Goal: Information Seeking & Learning: Compare options

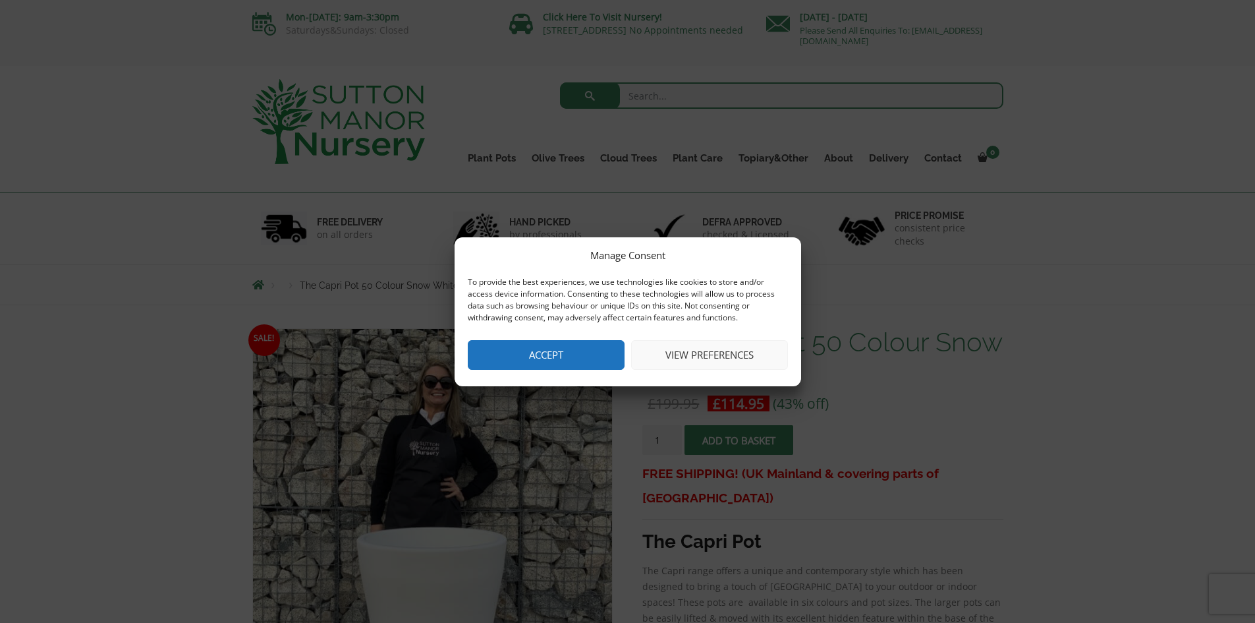
click at [571, 351] on button "Accept" at bounding box center [546, 355] width 157 height 30
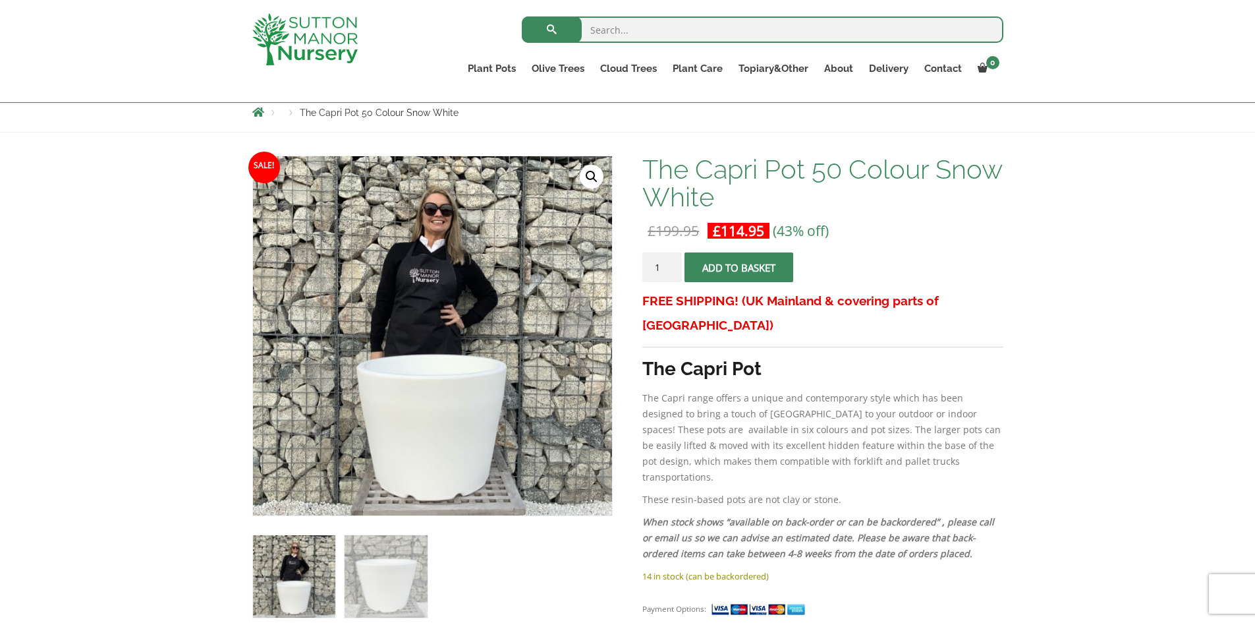
scroll to position [121, 0]
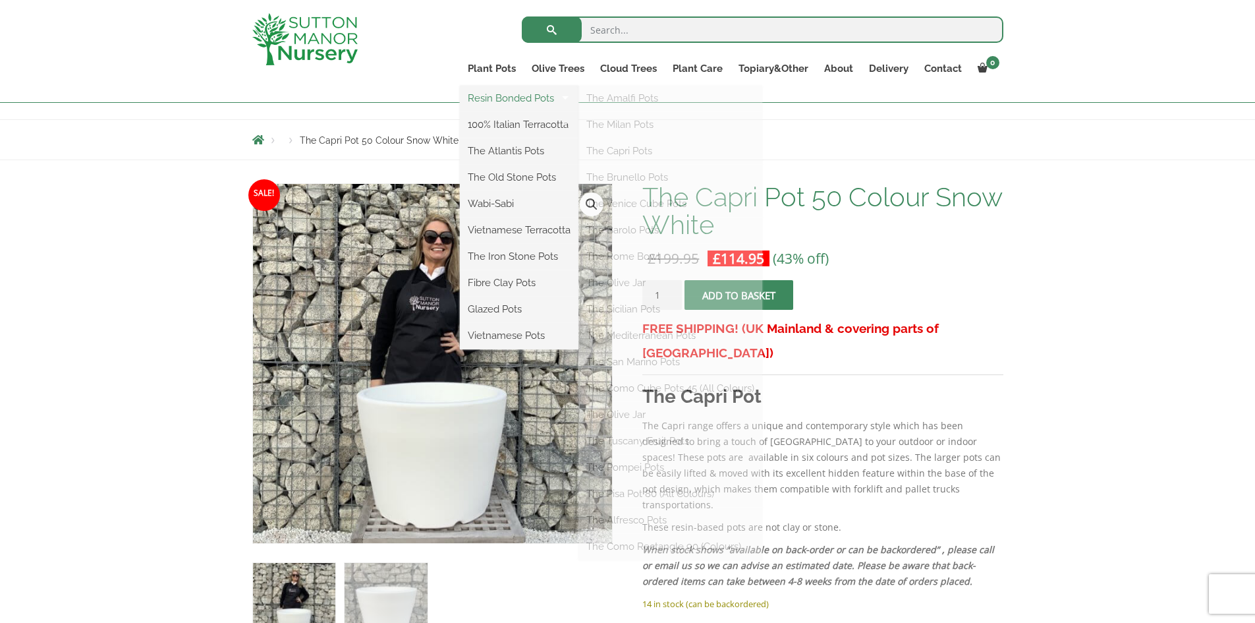
click at [499, 95] on link "Resin Bonded Pots" at bounding box center [519, 98] width 119 height 20
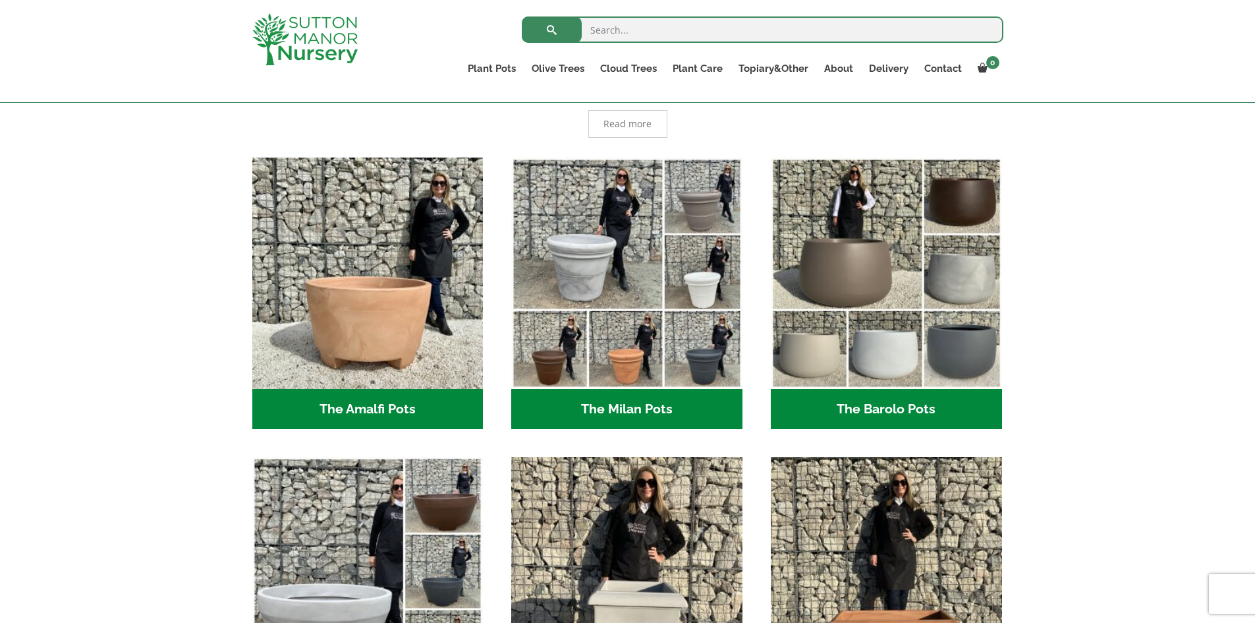
scroll to position [329, 0]
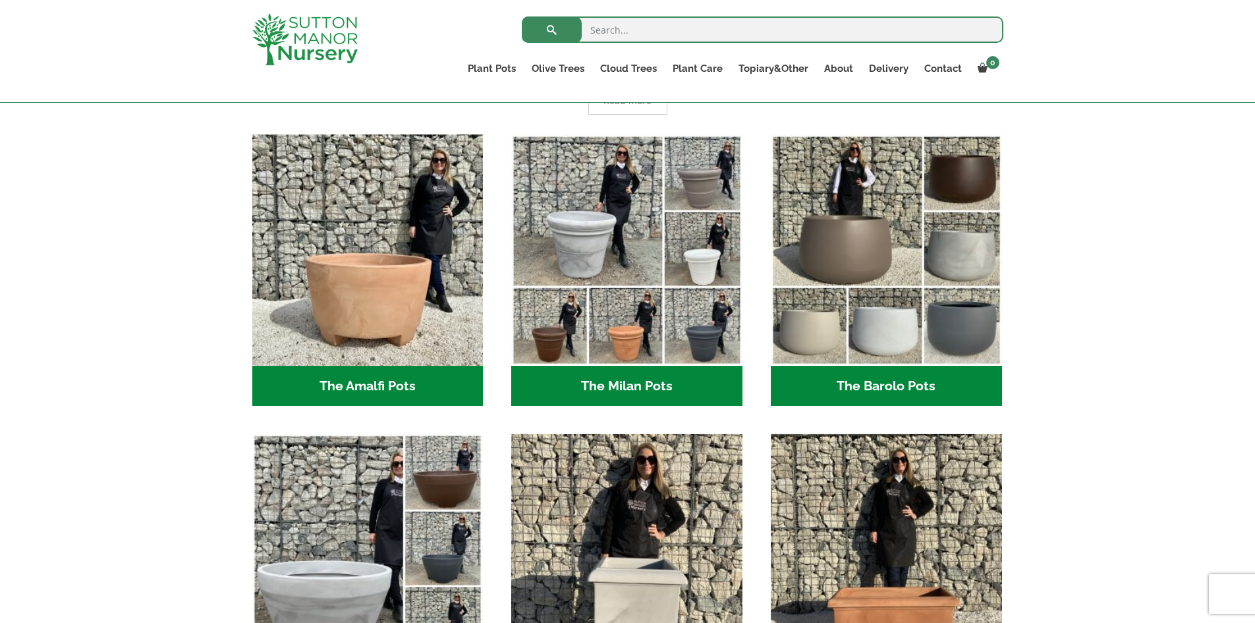
click at [394, 384] on h2 "The Amalfi Pots (3)" at bounding box center [367, 386] width 231 height 41
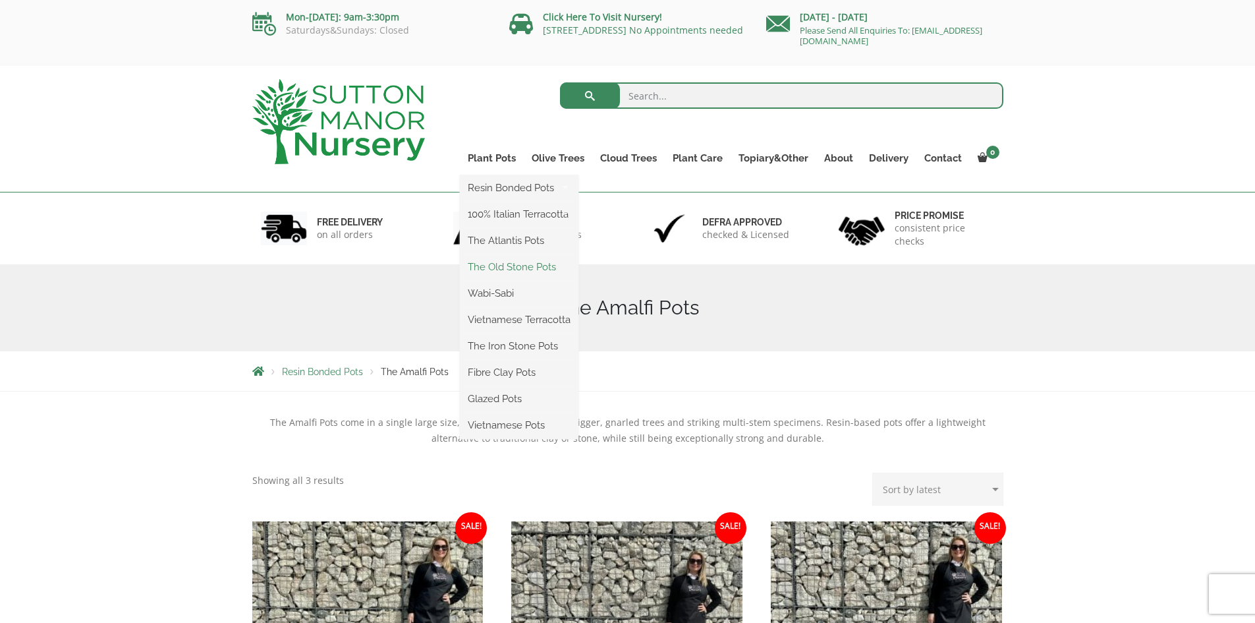
click at [509, 261] on link "The Old Stone Pots" at bounding box center [519, 267] width 119 height 20
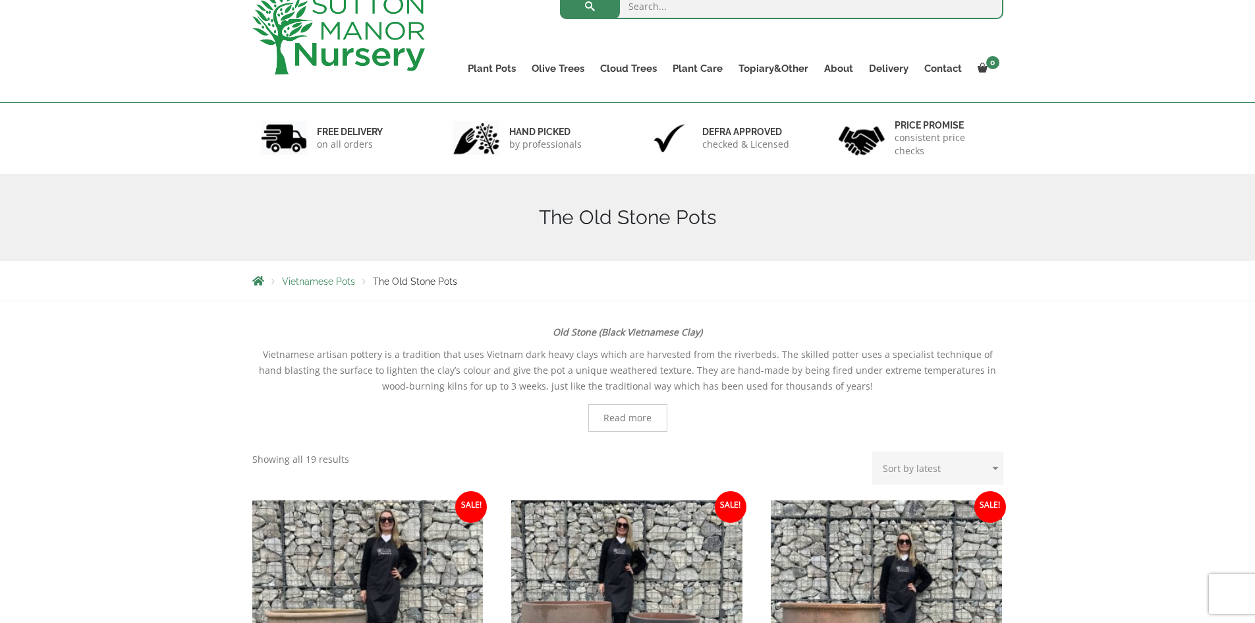
scroll to position [66, 0]
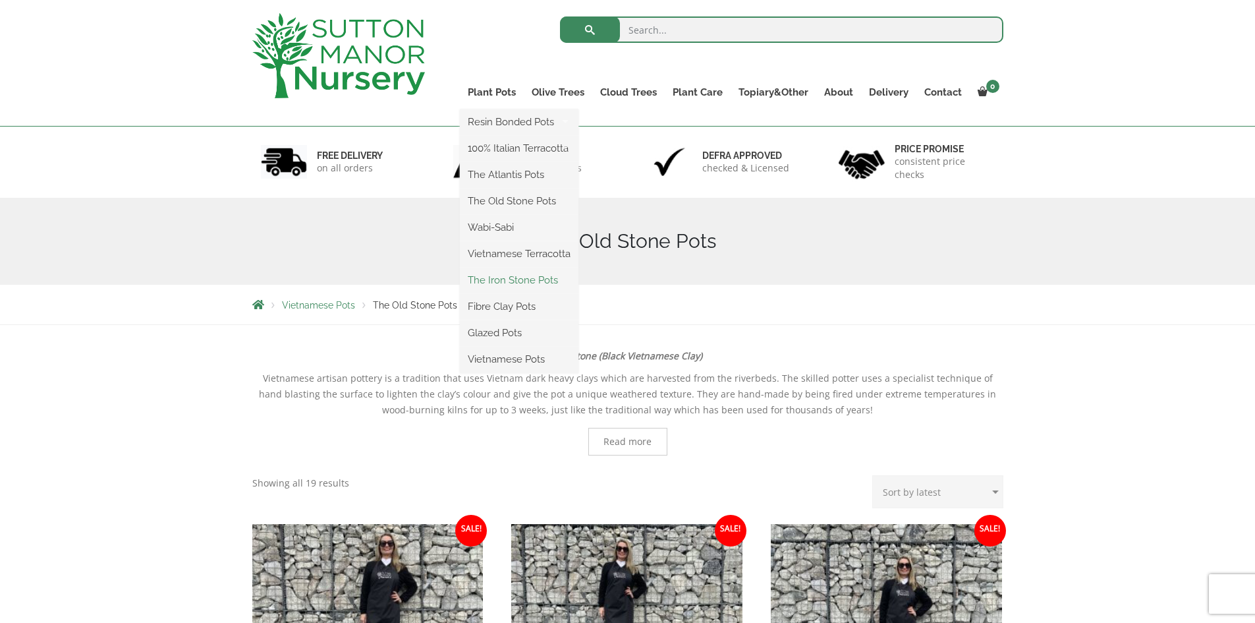
click at [492, 281] on link "The Iron Stone Pots" at bounding box center [519, 280] width 119 height 20
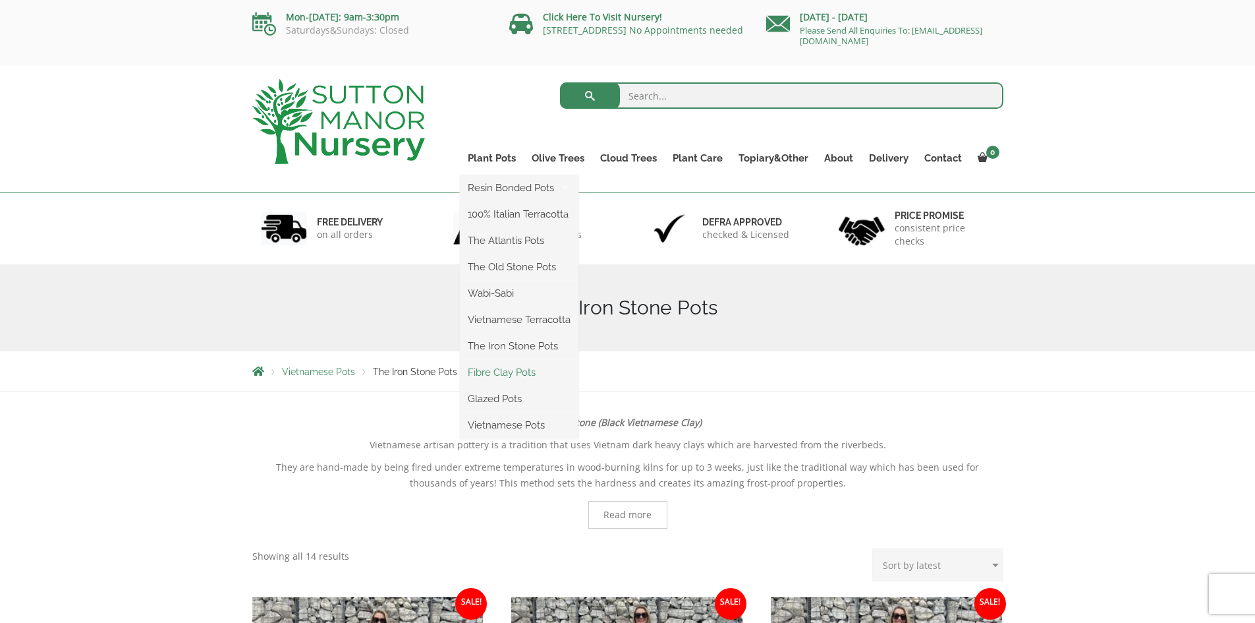
click at [485, 367] on link "Fibre Clay Pots" at bounding box center [519, 372] width 119 height 20
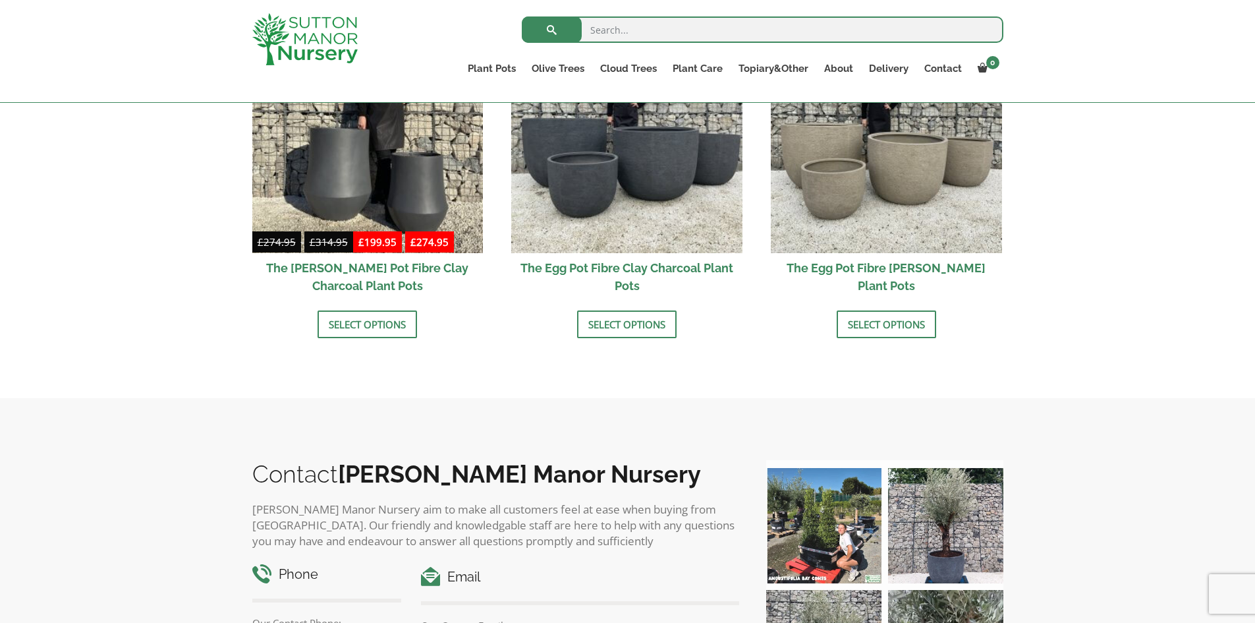
scroll to position [329, 0]
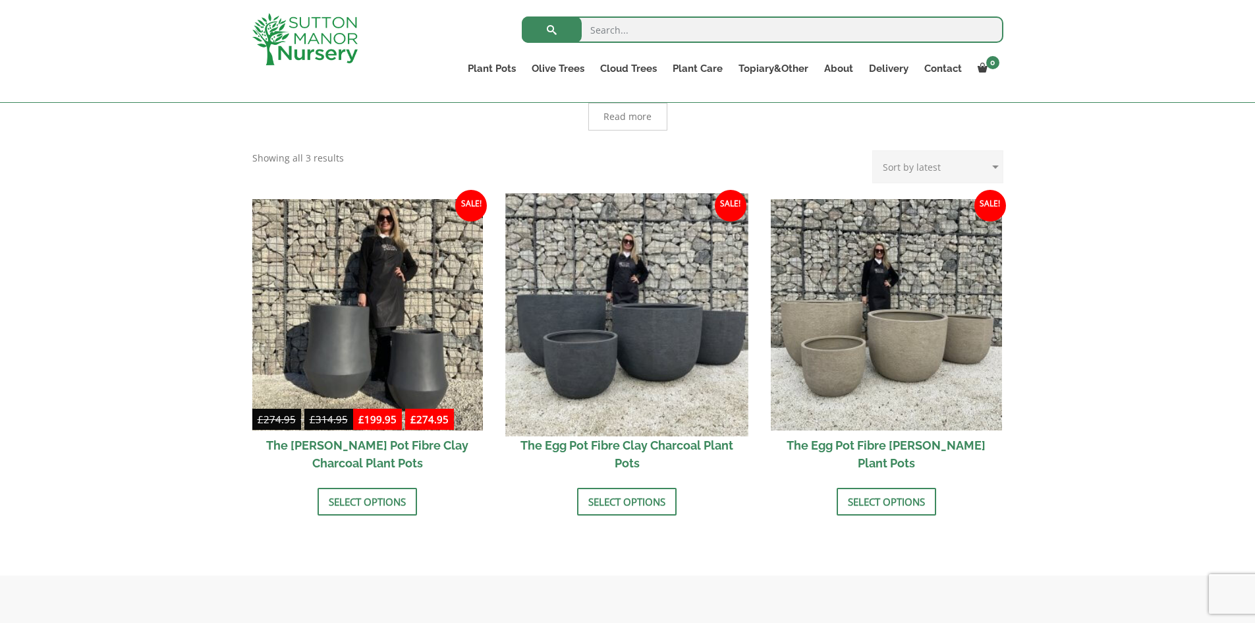
click at [661, 315] on img at bounding box center [627, 314] width 242 height 242
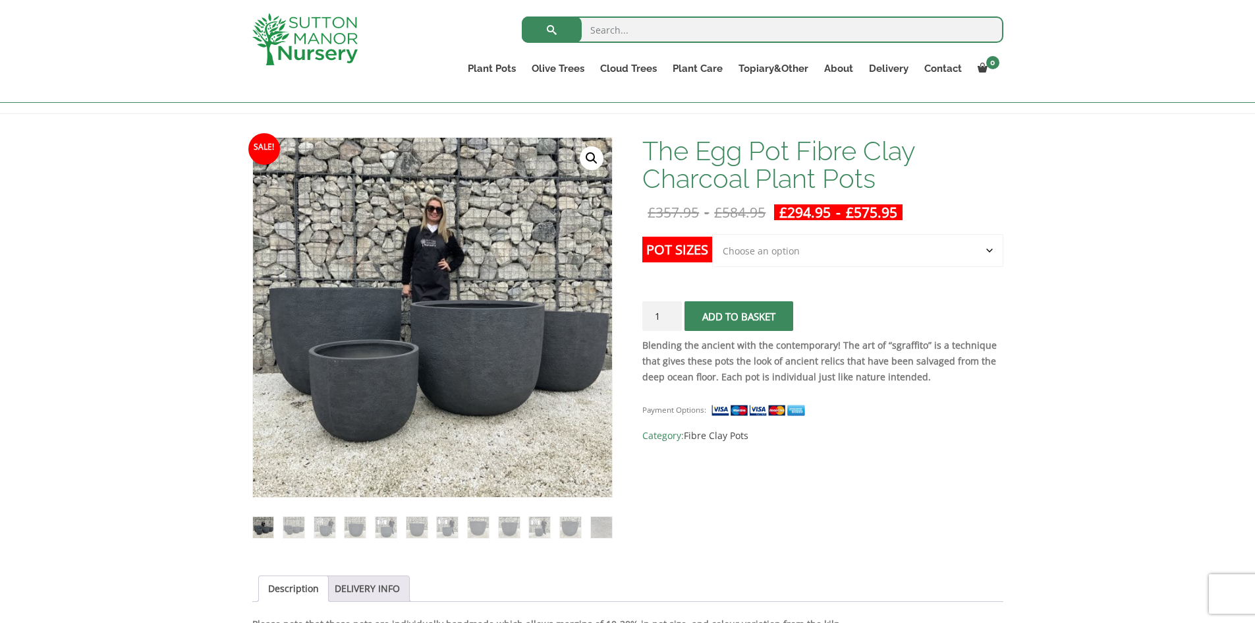
scroll to position [198, 0]
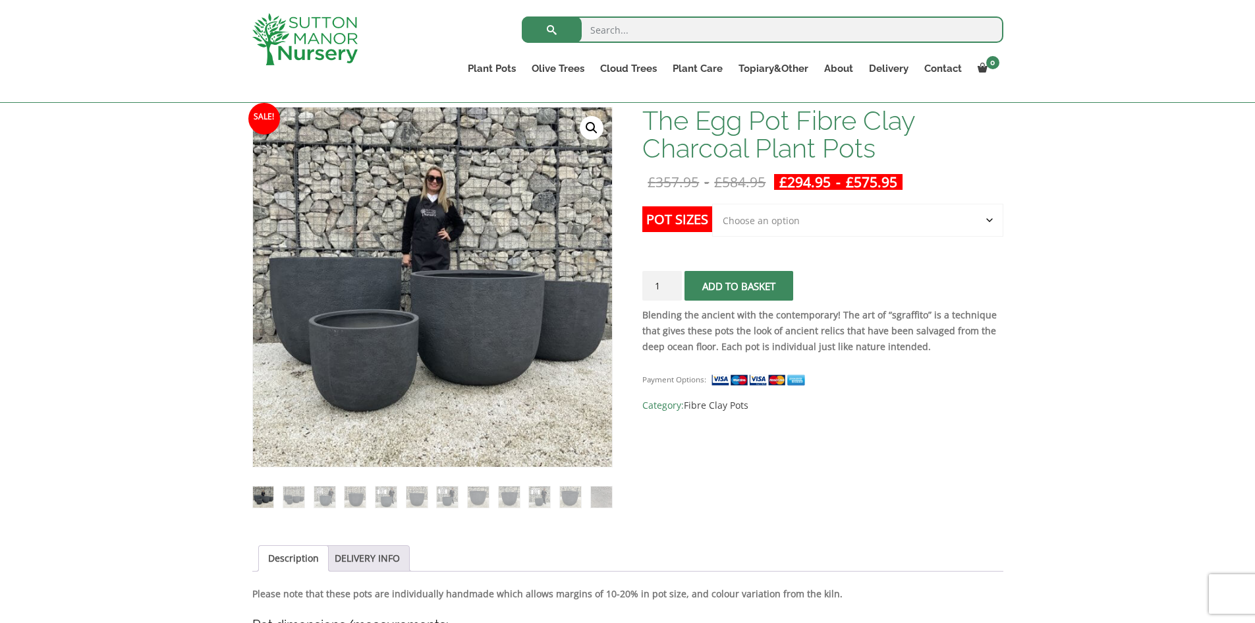
click at [992, 218] on select "Choose an option Click here to buy the 5th To Largest Pot In The Picture Click …" at bounding box center [857, 220] width 291 height 33
click at [712, 204] on select "Choose an option Click here to buy the 5th To Largest Pot In The Picture Click …" at bounding box center [857, 220] width 291 height 33
select select "Click here to buy the 3rd To Largest Pot In The Picture"
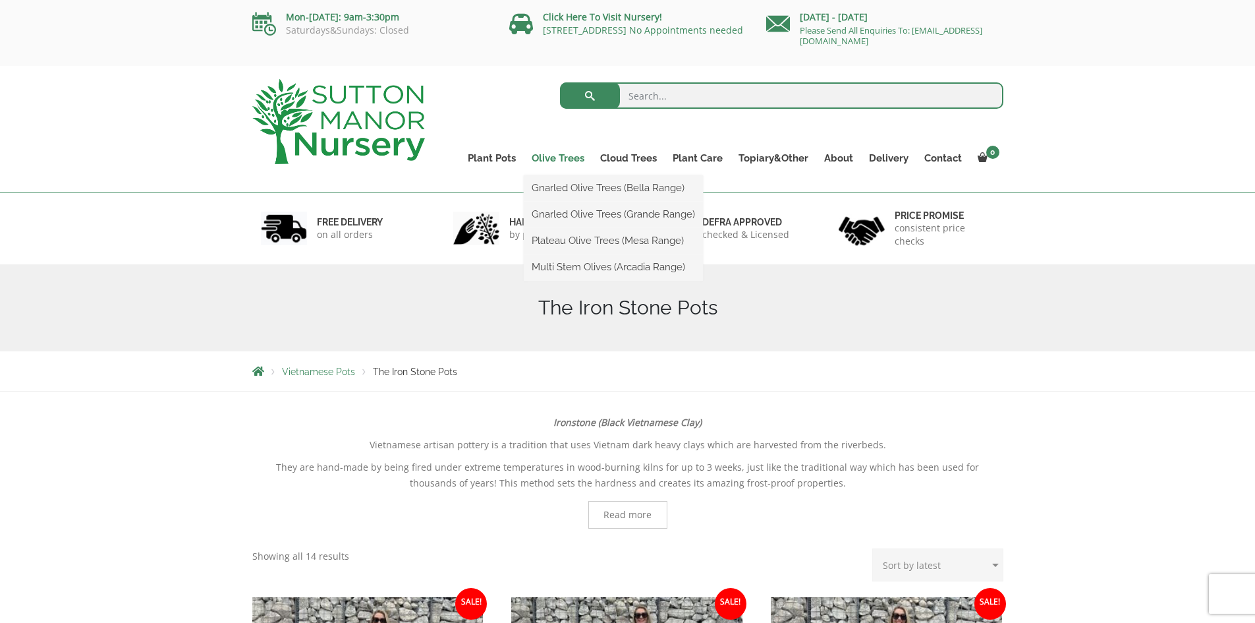
click at [558, 158] on link "Olive Trees" at bounding box center [558, 158] width 69 height 18
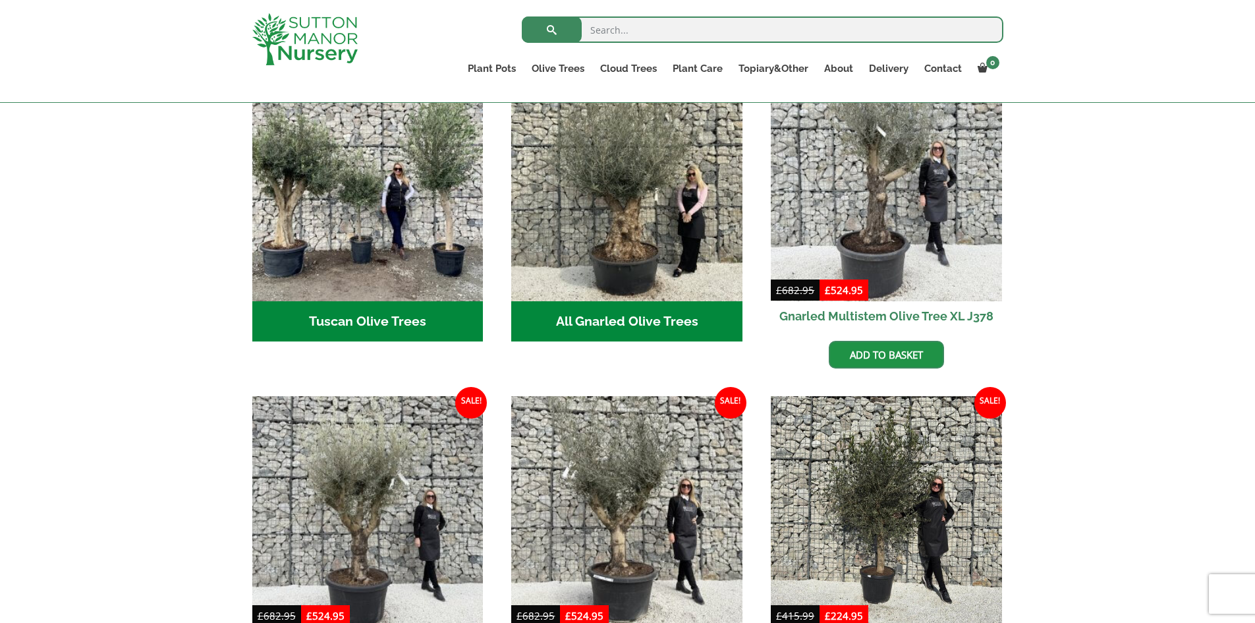
scroll to position [461, 0]
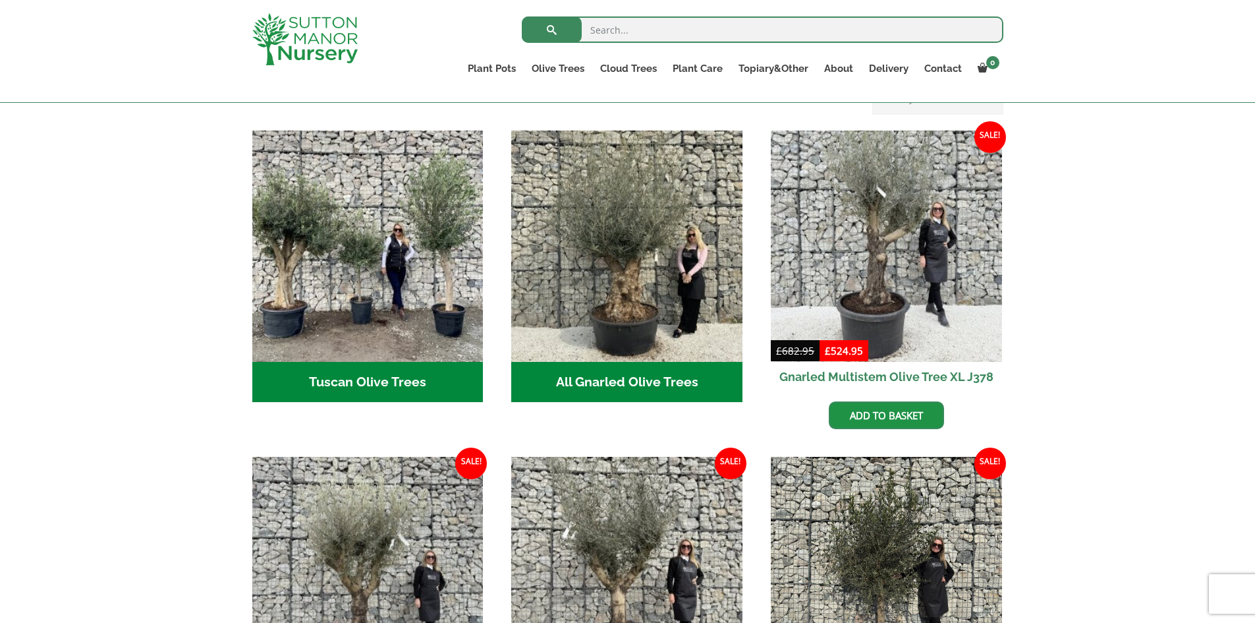
click at [368, 368] on h2 "Tuscan Olive Trees (5)" at bounding box center [367, 382] width 231 height 41
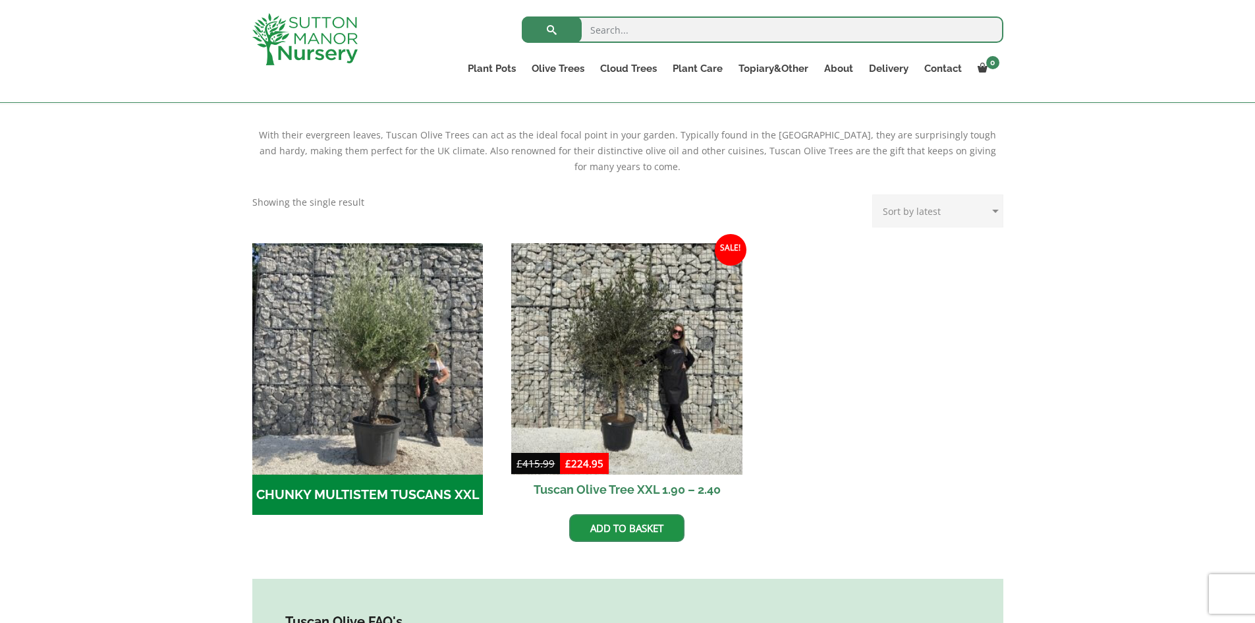
scroll to position [329, 0]
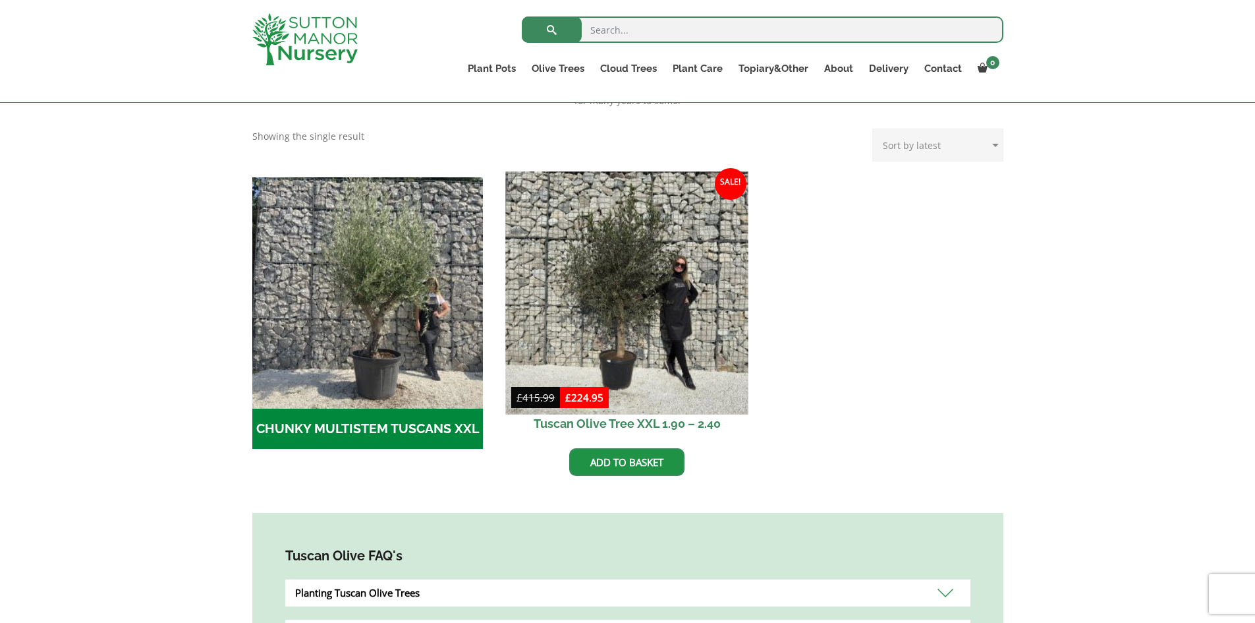
click at [627, 282] on img at bounding box center [627, 292] width 242 height 242
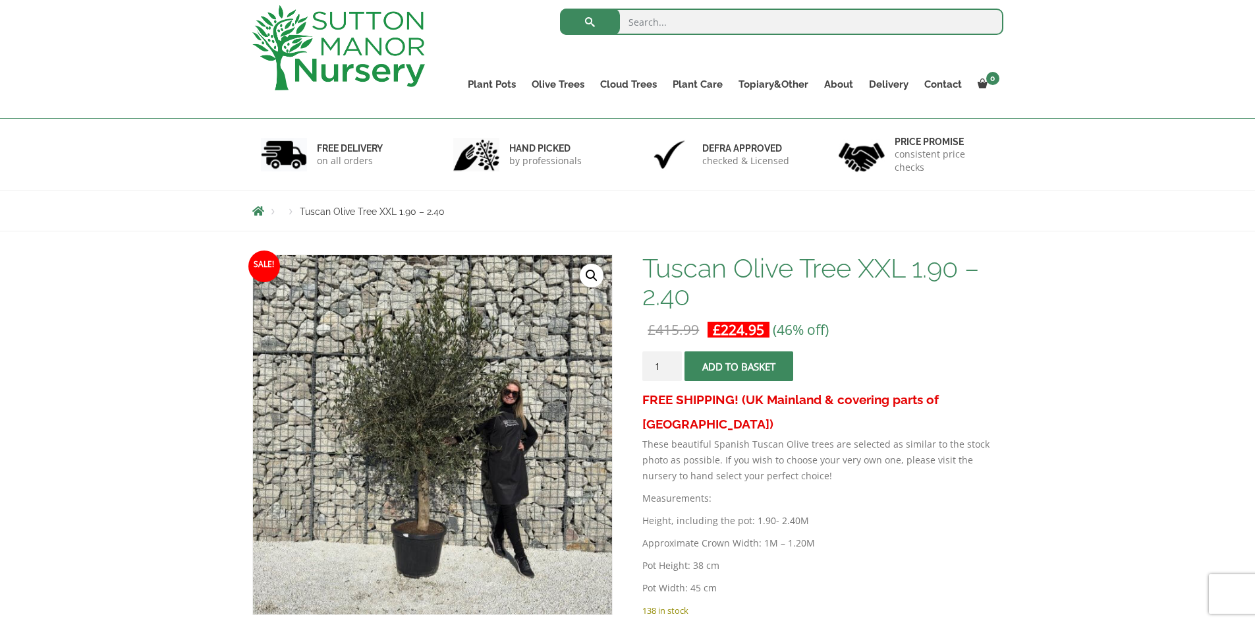
scroll to position [132, 0]
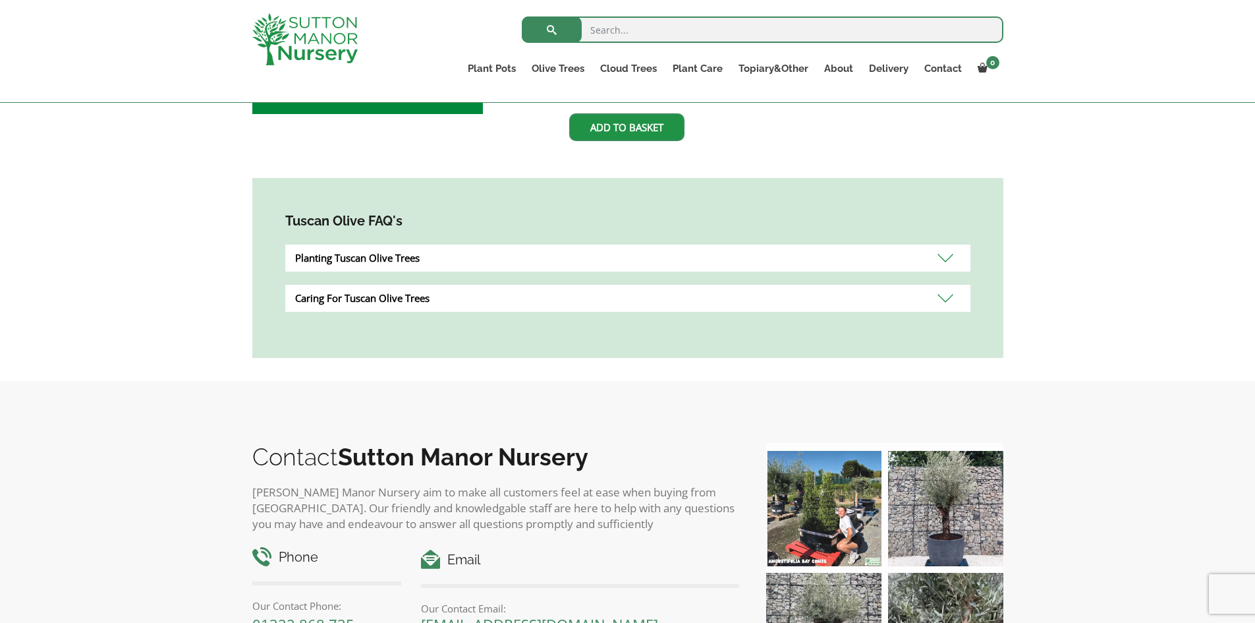
scroll to position [659, 0]
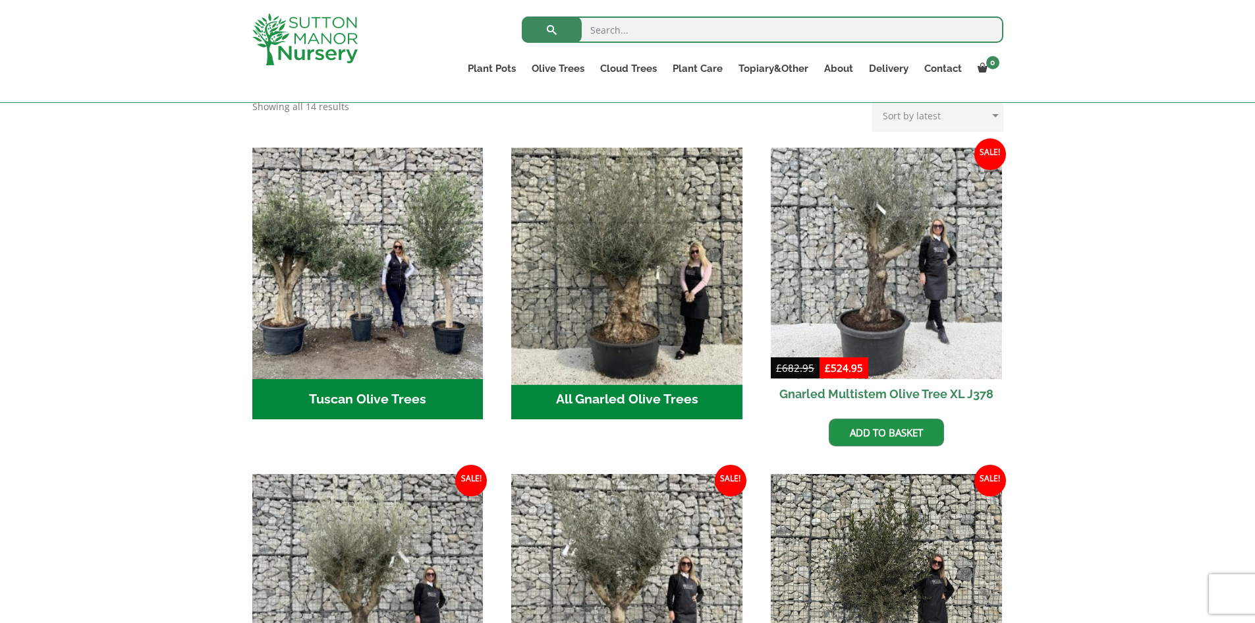
click at [632, 229] on img "Visit product category All Gnarled Olive Trees" at bounding box center [627, 263] width 242 height 242
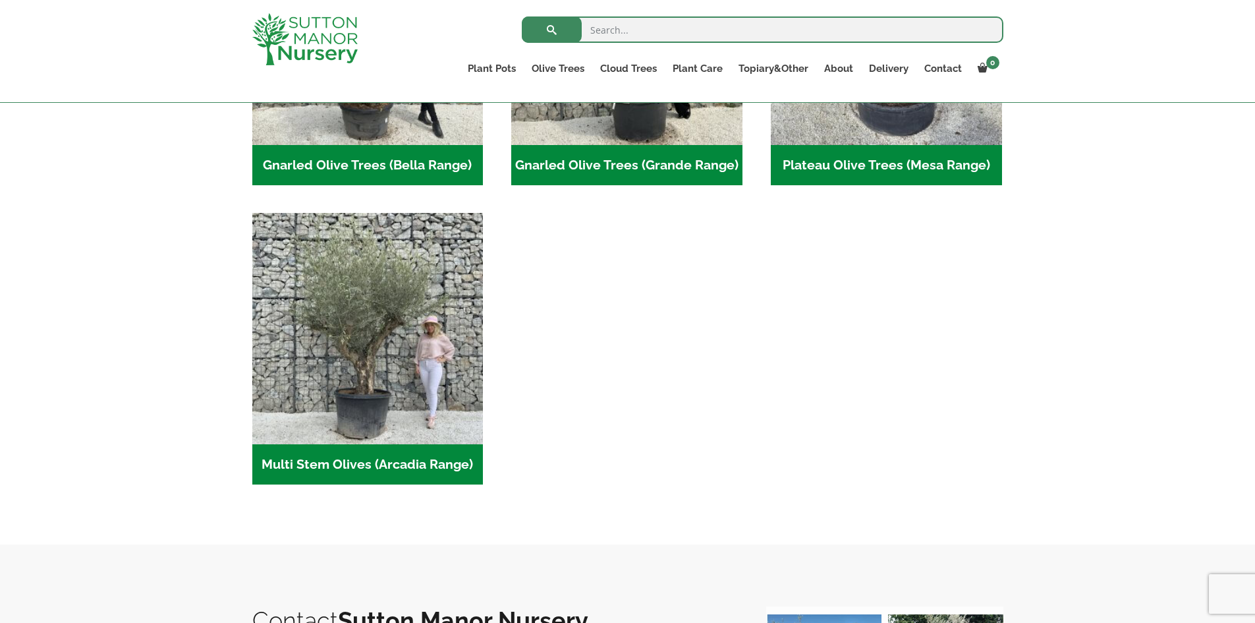
scroll to position [503, 0]
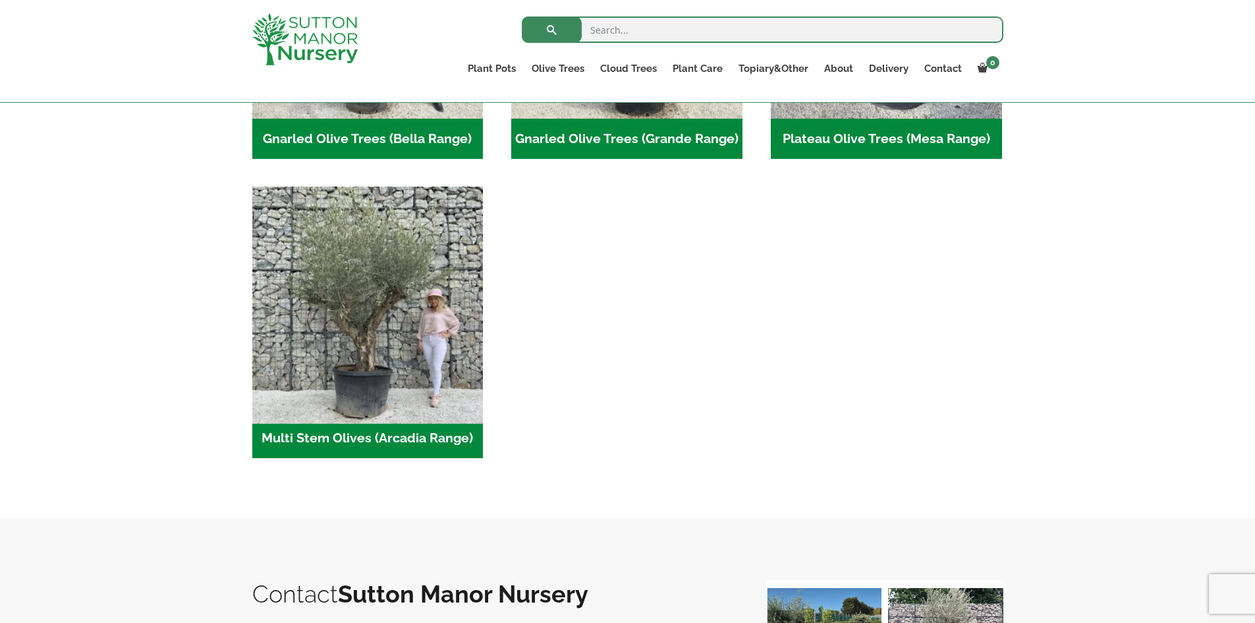
click at [362, 309] on img "Visit product category Multi Stem Olives (Arcadia Range)" at bounding box center [367, 302] width 242 height 242
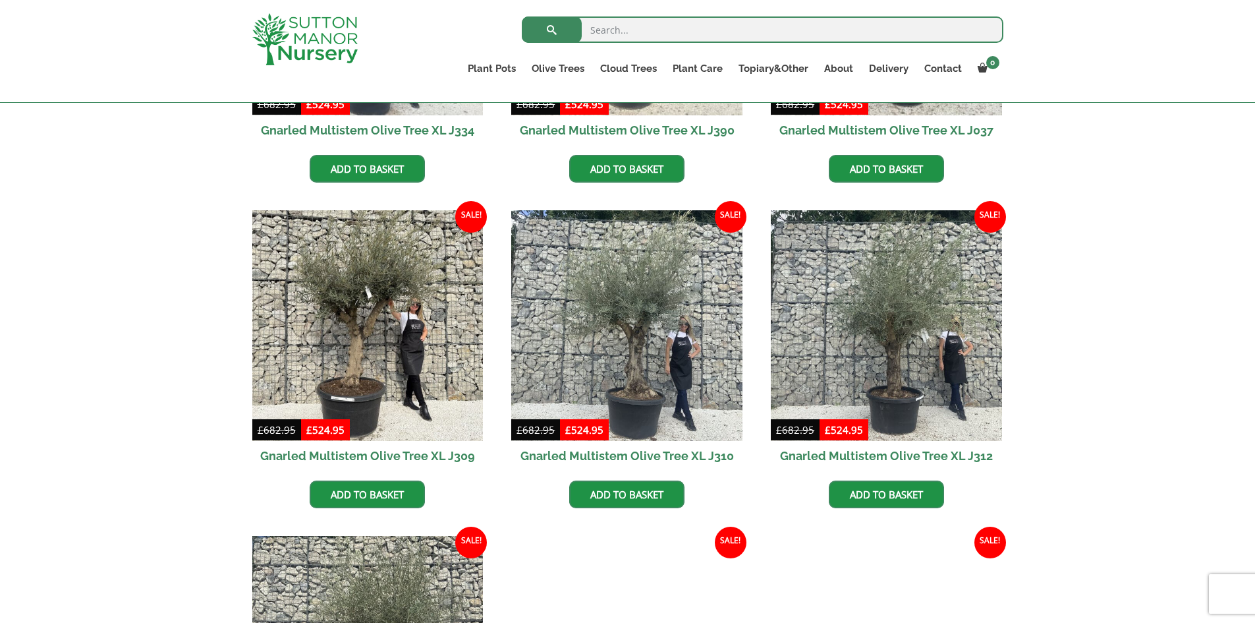
scroll to position [1054, 0]
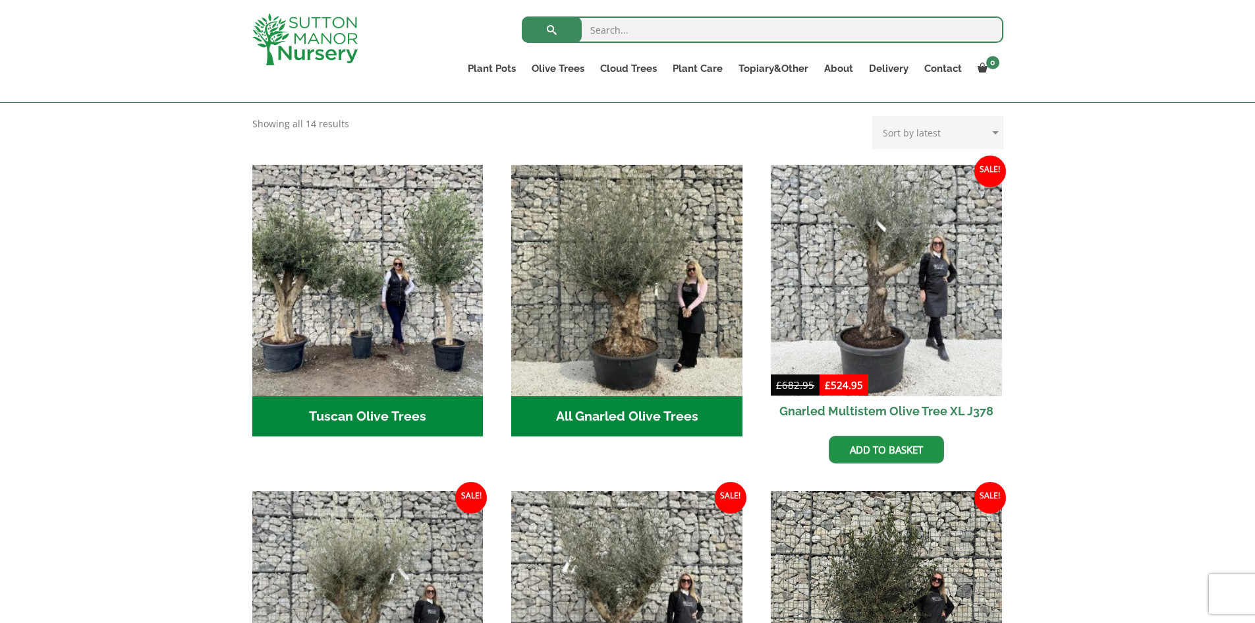
scroll to position [451, 0]
